Goal: Task Accomplishment & Management: Use online tool/utility

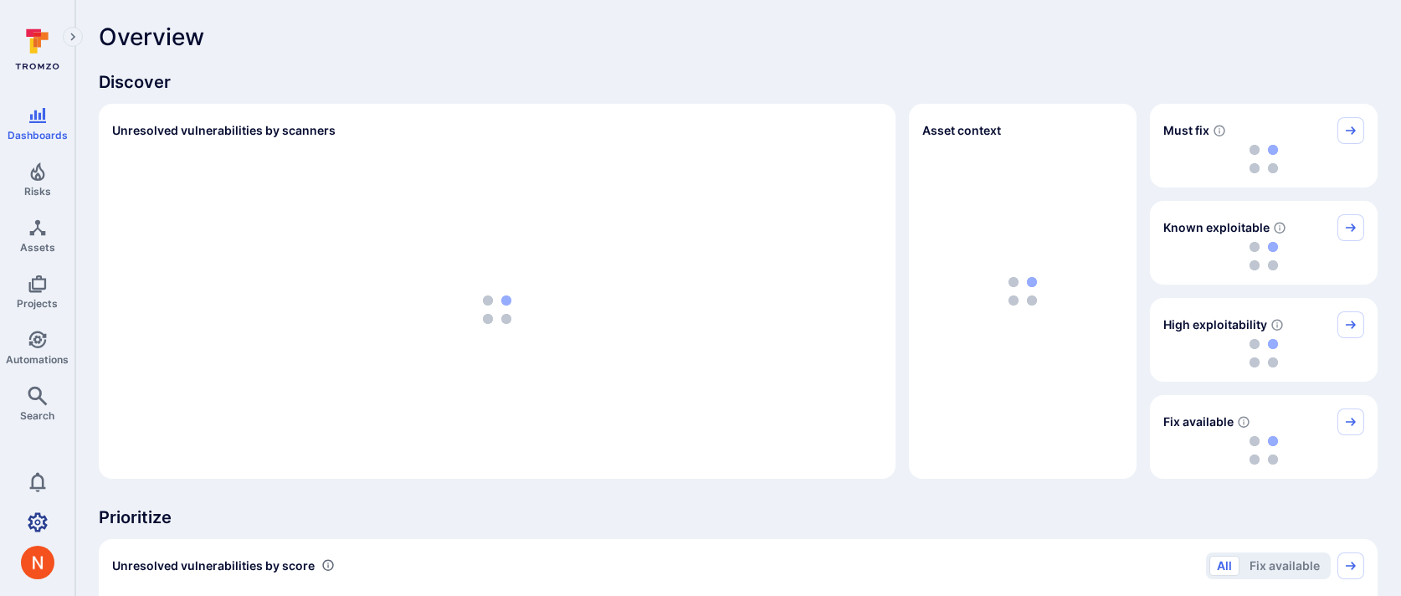
click at [38, 512] on icon "Settings" at bounding box center [38, 521] width 20 height 19
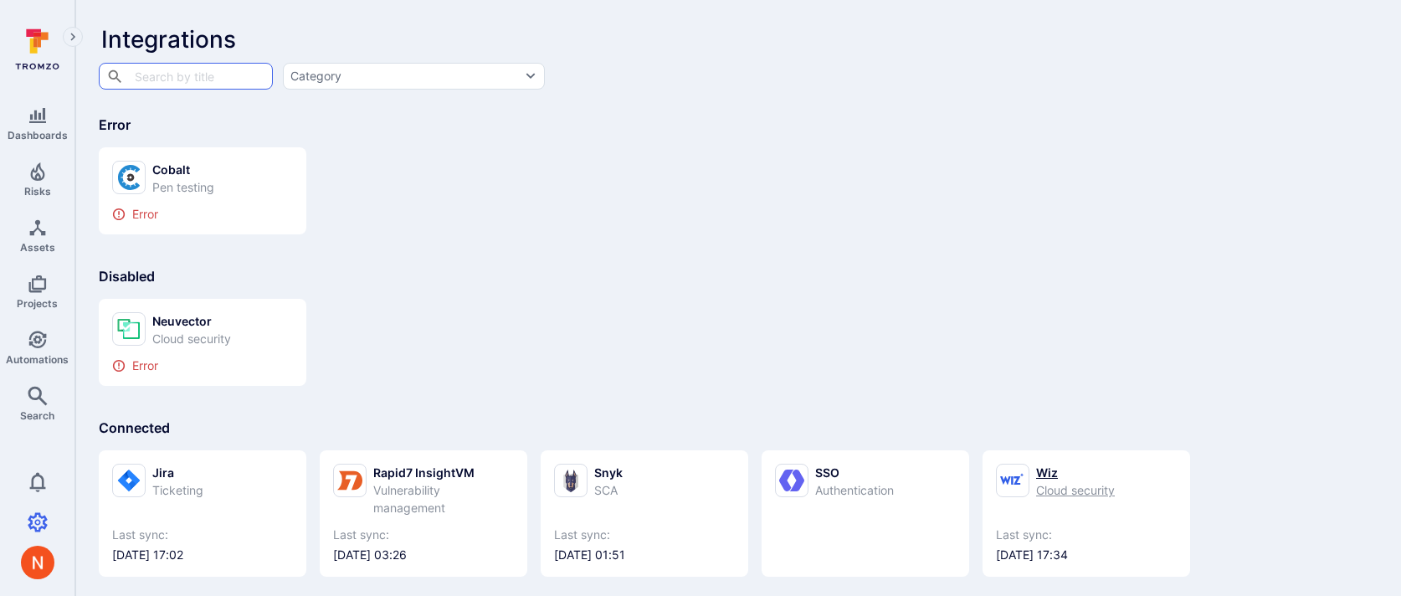
click at [1048, 481] on div "Cloud security" at bounding box center [1075, 490] width 79 height 18
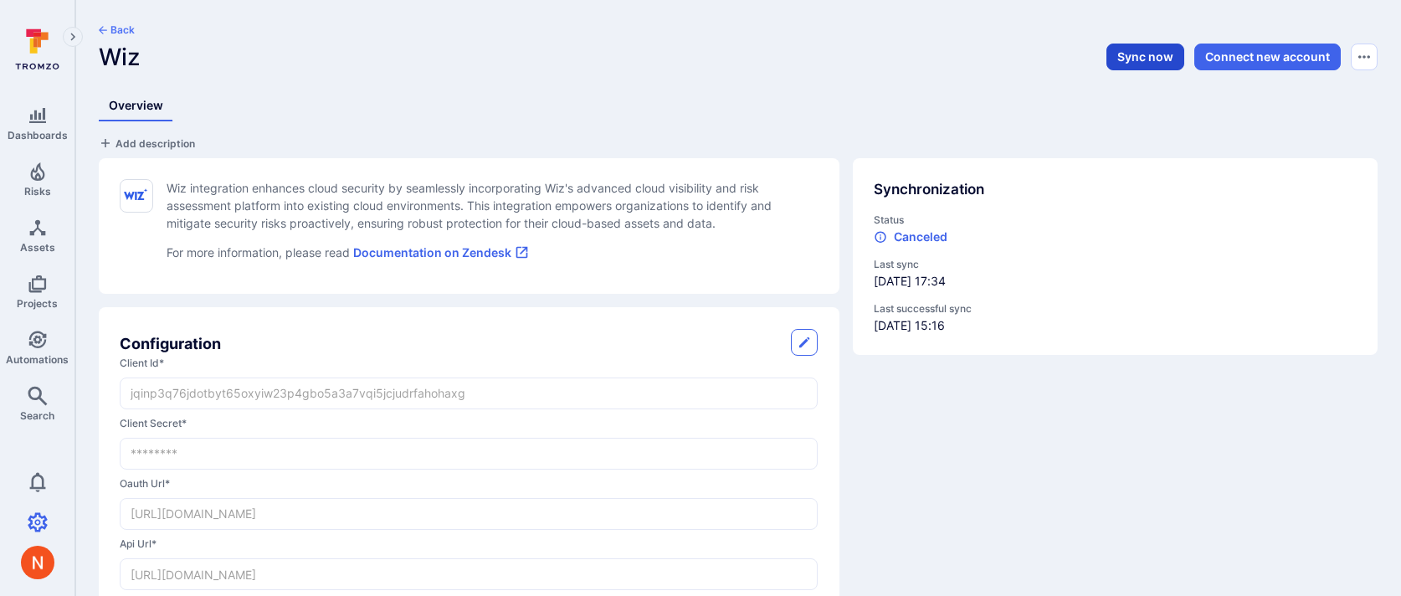
click at [1128, 58] on button "Sync now" at bounding box center [1145, 57] width 78 height 27
